Goal: Task Accomplishment & Management: Manage account settings

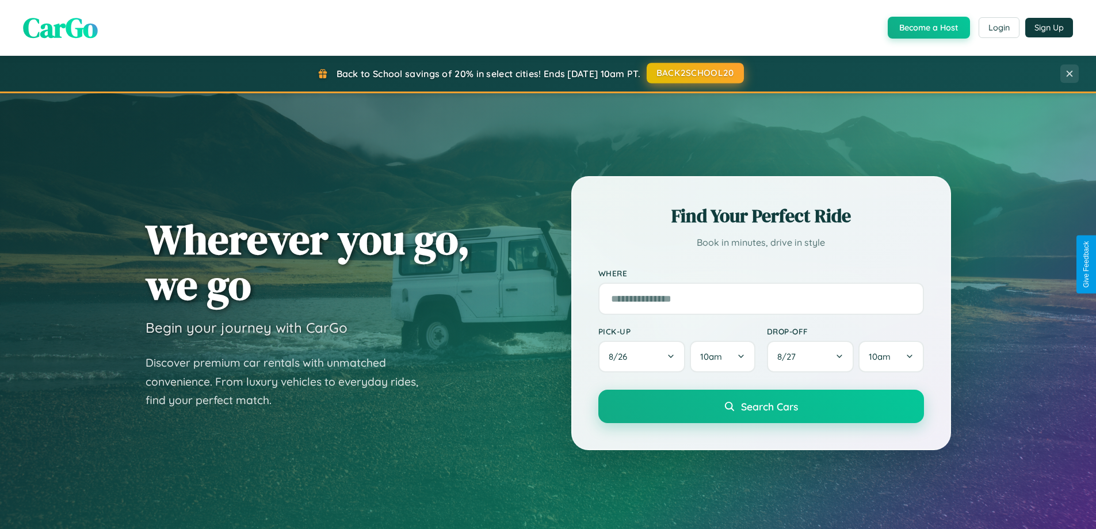
click at [694, 73] on button "BACK2SCHOOL20" at bounding box center [695, 73] width 97 height 21
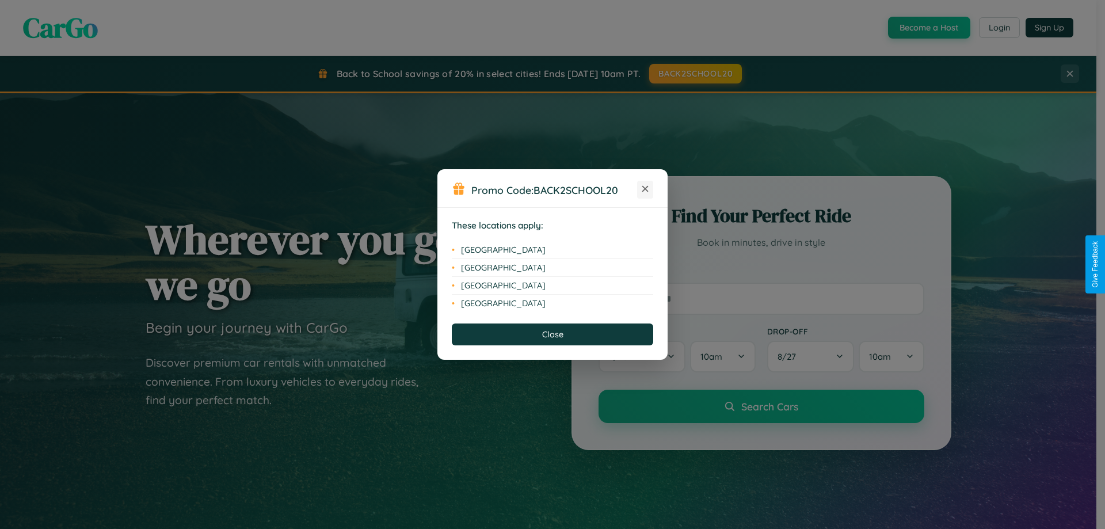
click at [645, 189] on icon at bounding box center [645, 189] width 6 height 6
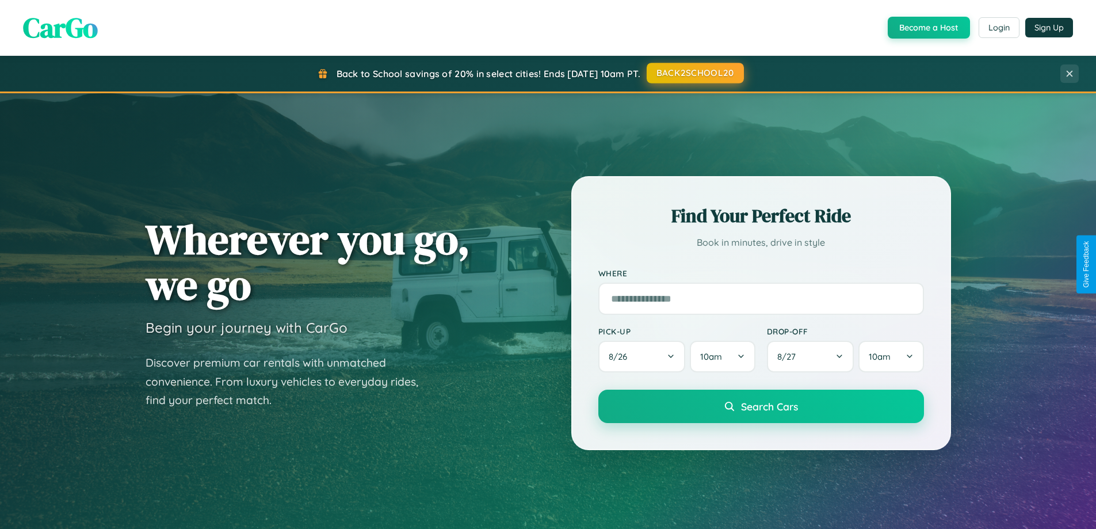
click at [694, 73] on button "BACK2SCHOOL20" at bounding box center [695, 73] width 97 height 21
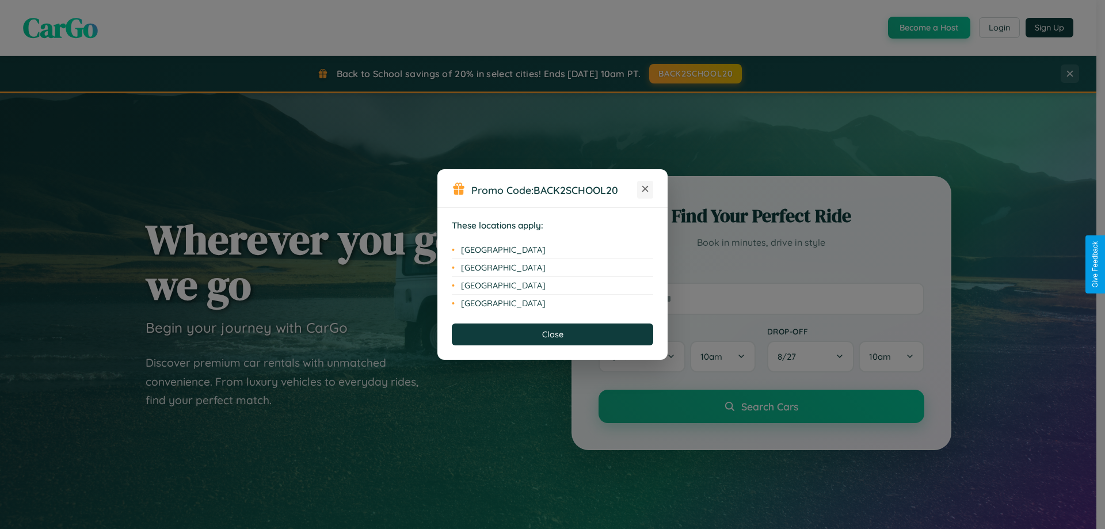
click at [645, 189] on icon at bounding box center [645, 189] width 6 height 6
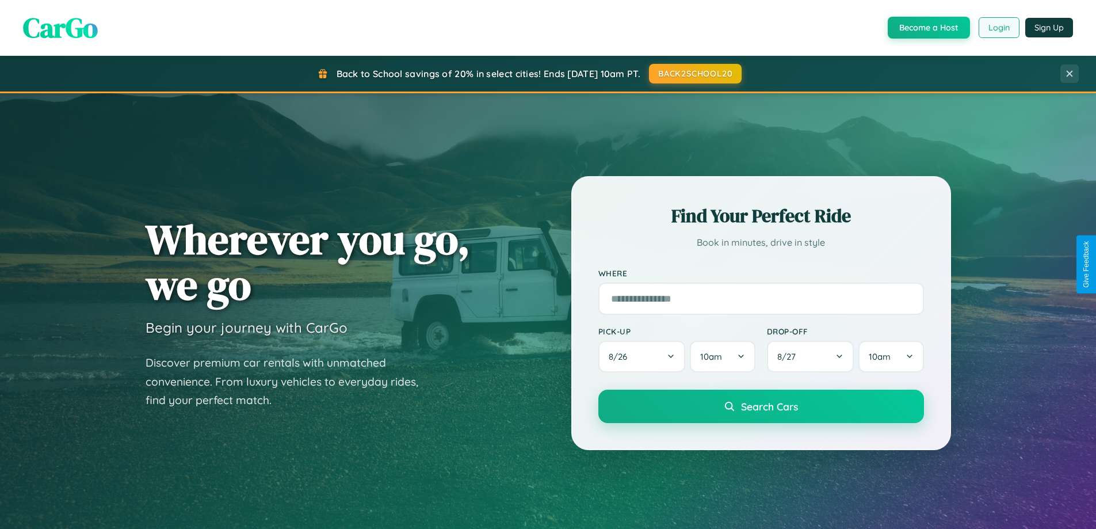
click at [998, 28] on button "Login" at bounding box center [999, 27] width 41 height 21
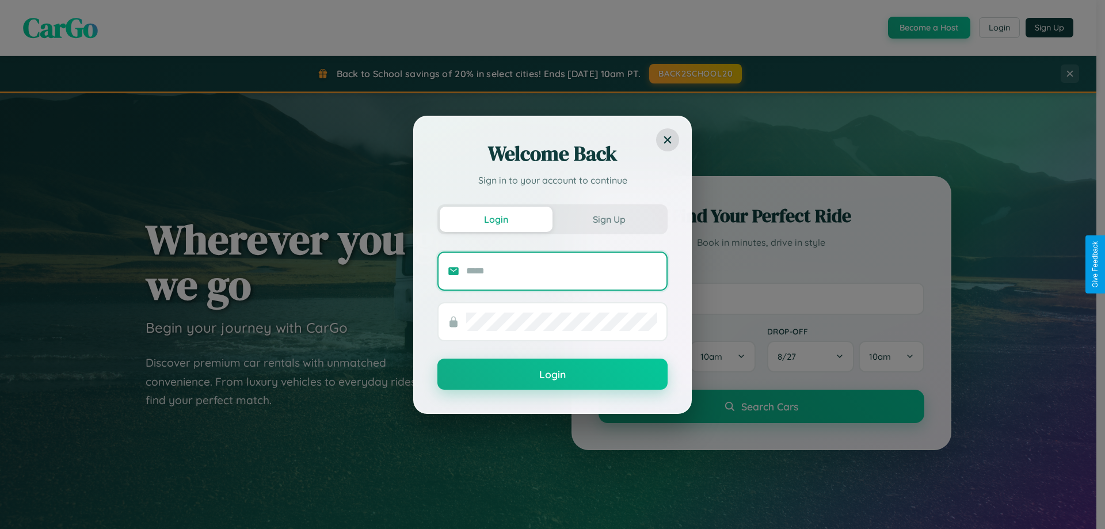
click at [561, 270] on input "text" at bounding box center [561, 271] width 191 height 18
type input "**********"
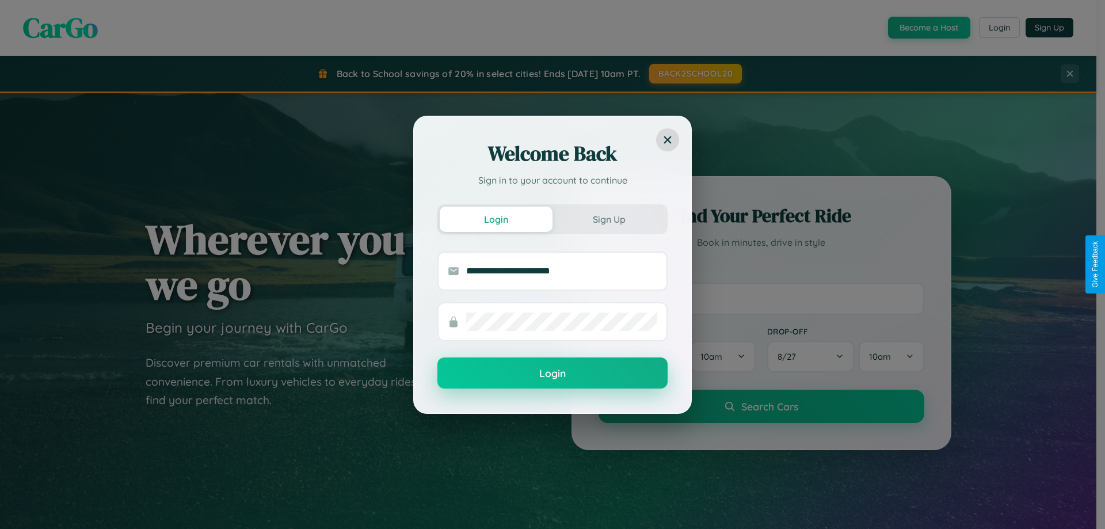
click at [552, 373] on button "Login" at bounding box center [552, 372] width 230 height 31
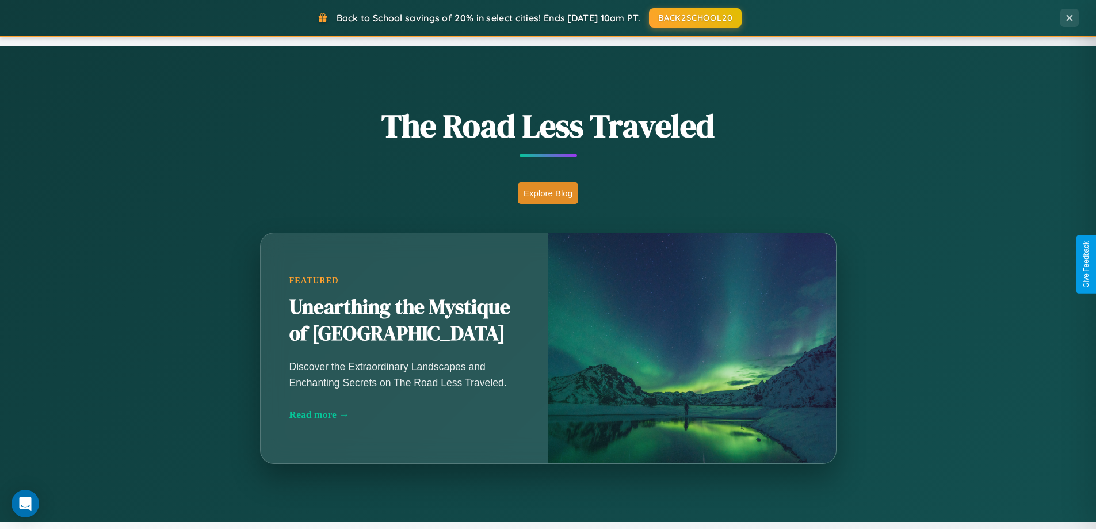
scroll to position [34, 0]
